Goal: Book appointment/travel/reservation

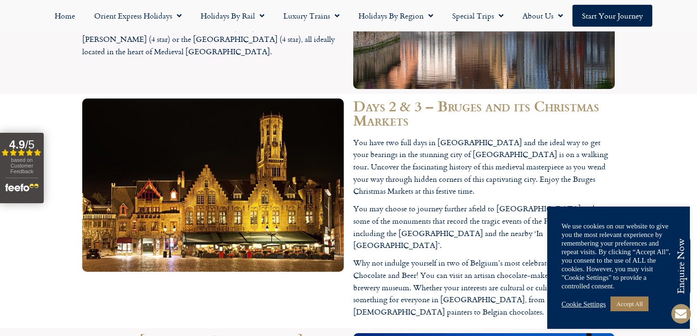
scroll to position [1062, 0]
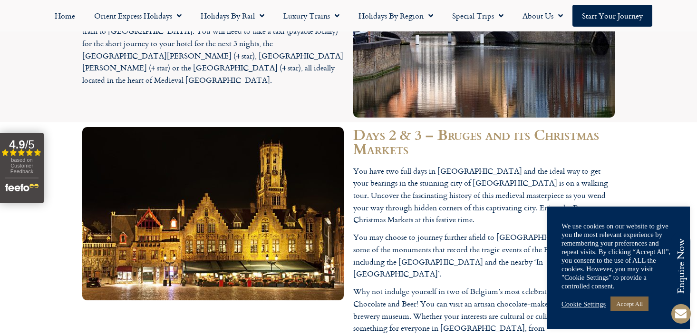
click at [628, 305] on link "Accept All" at bounding box center [630, 303] width 38 height 15
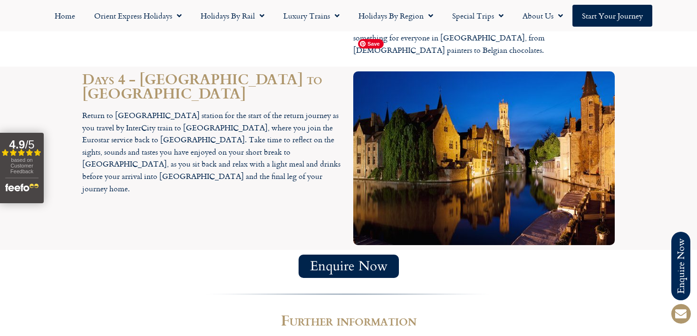
scroll to position [1358, 0]
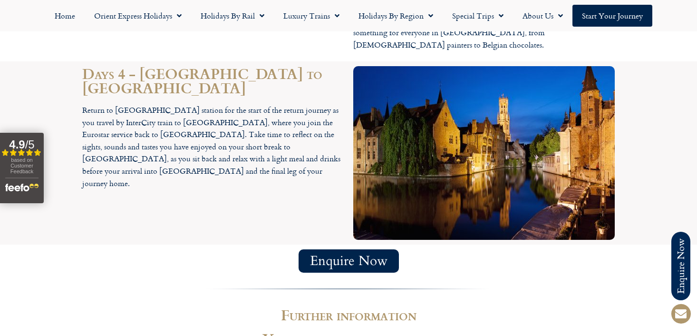
click at [336, 255] on span "Enquire Now" at bounding box center [349, 261] width 78 height 12
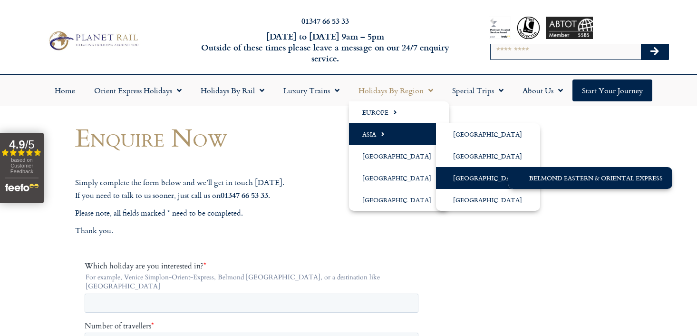
click at [546, 174] on link "Belmond Eastern & Oriental Express" at bounding box center [590, 178] width 164 height 22
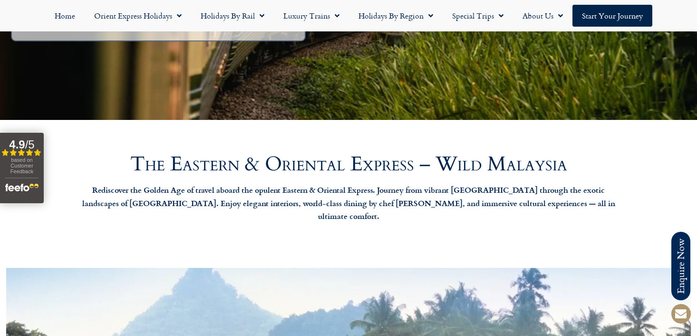
scroll to position [306, 0]
